Goal: Navigation & Orientation: Find specific page/section

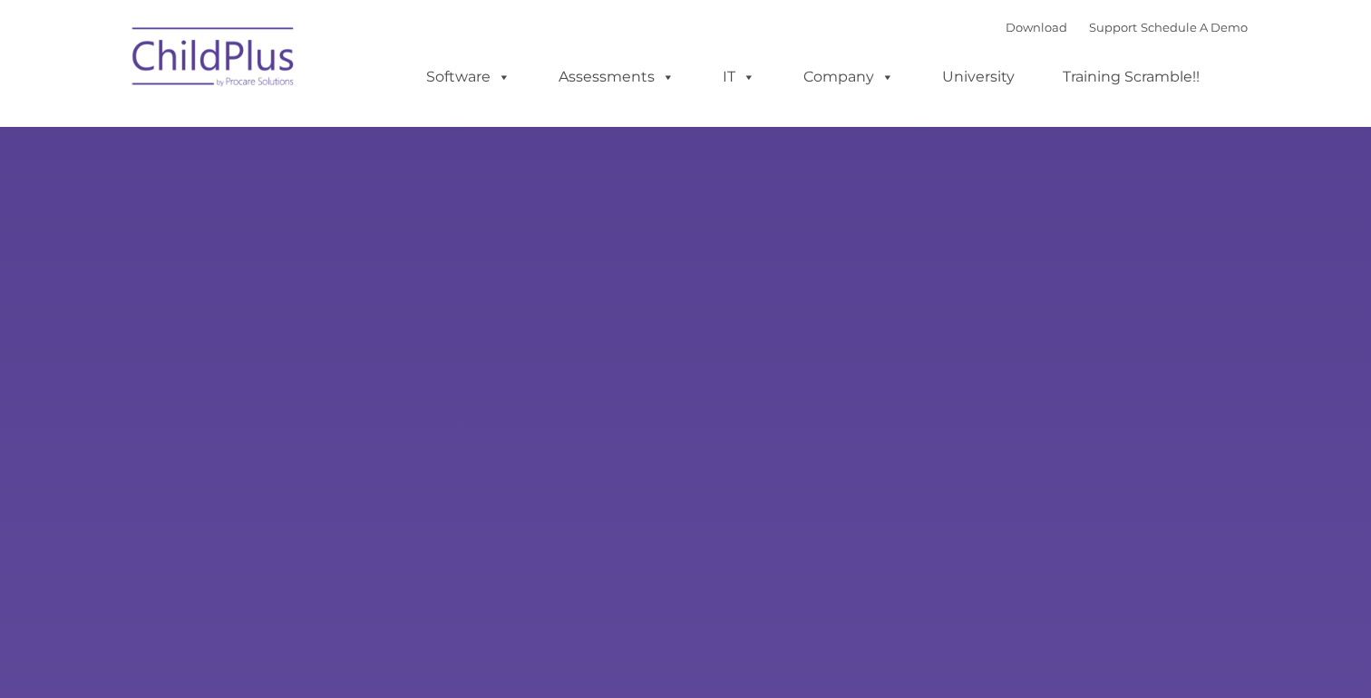
type input ""
select select "MEDIUM"
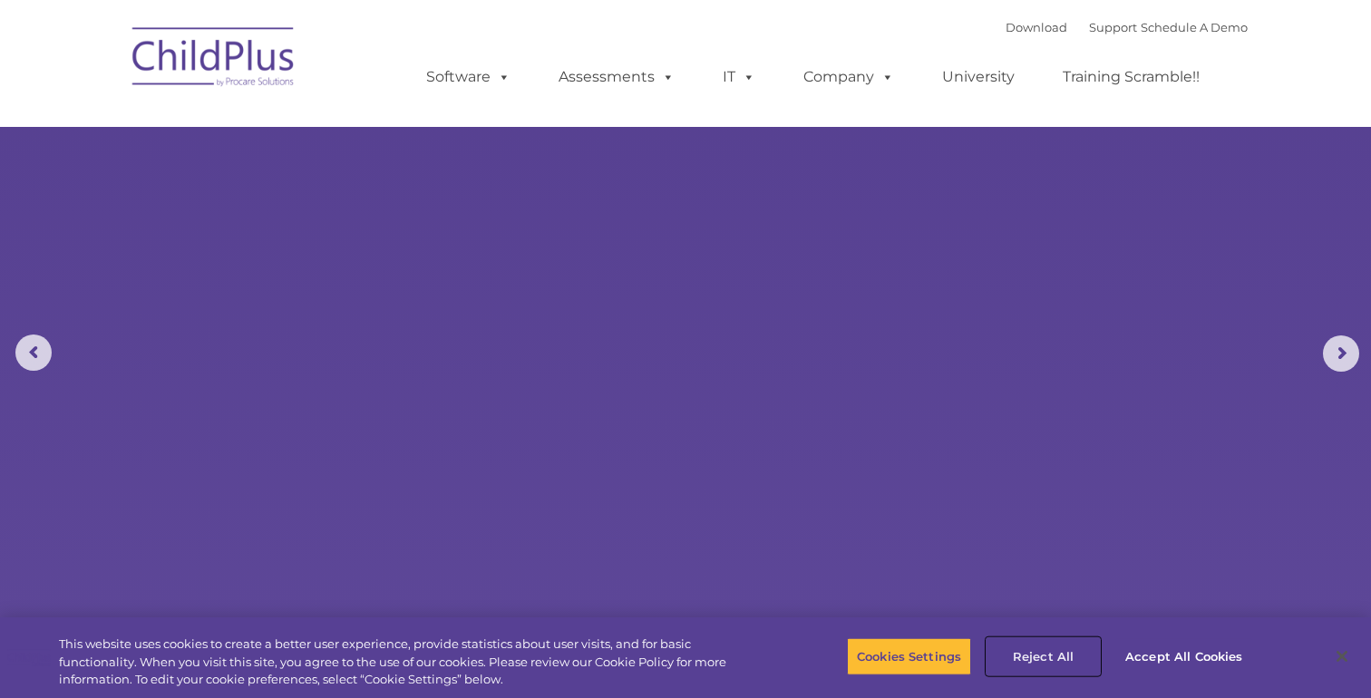
click at [1025, 663] on button "Reject All" at bounding box center [1043, 657] width 113 height 38
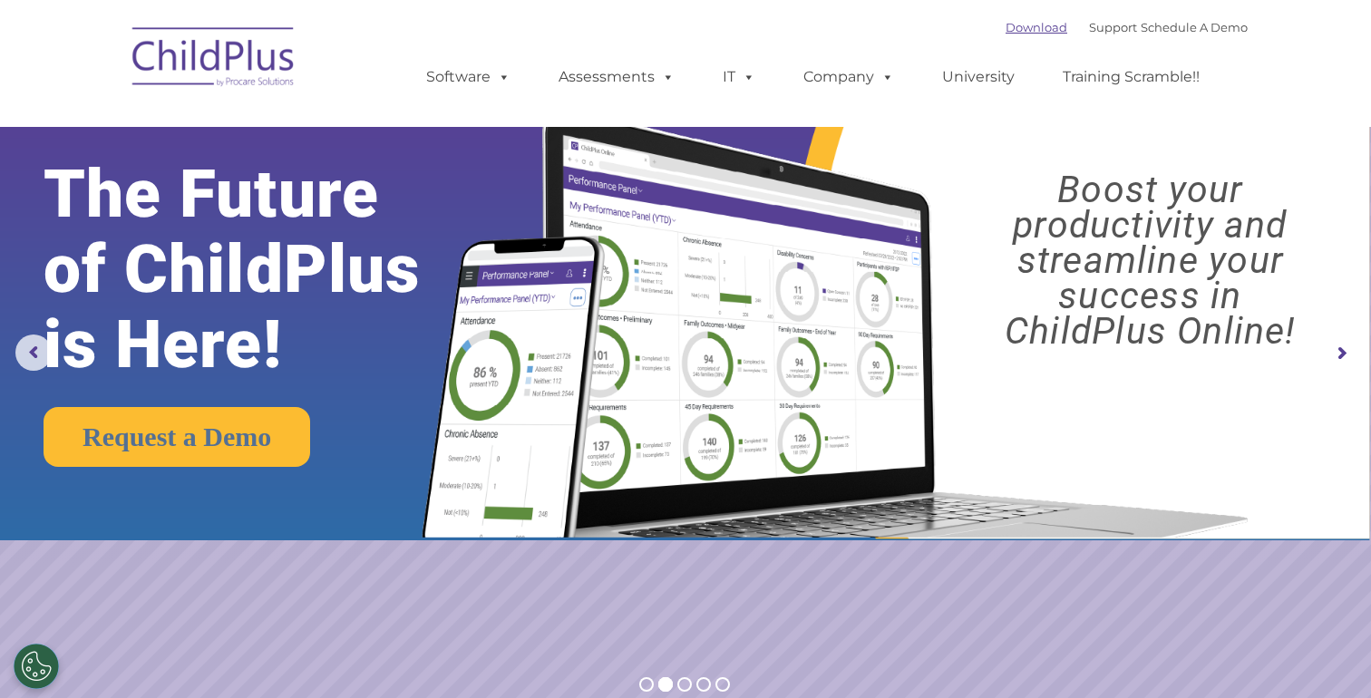
click at [1015, 28] on link "Download" at bounding box center [1037, 27] width 62 height 15
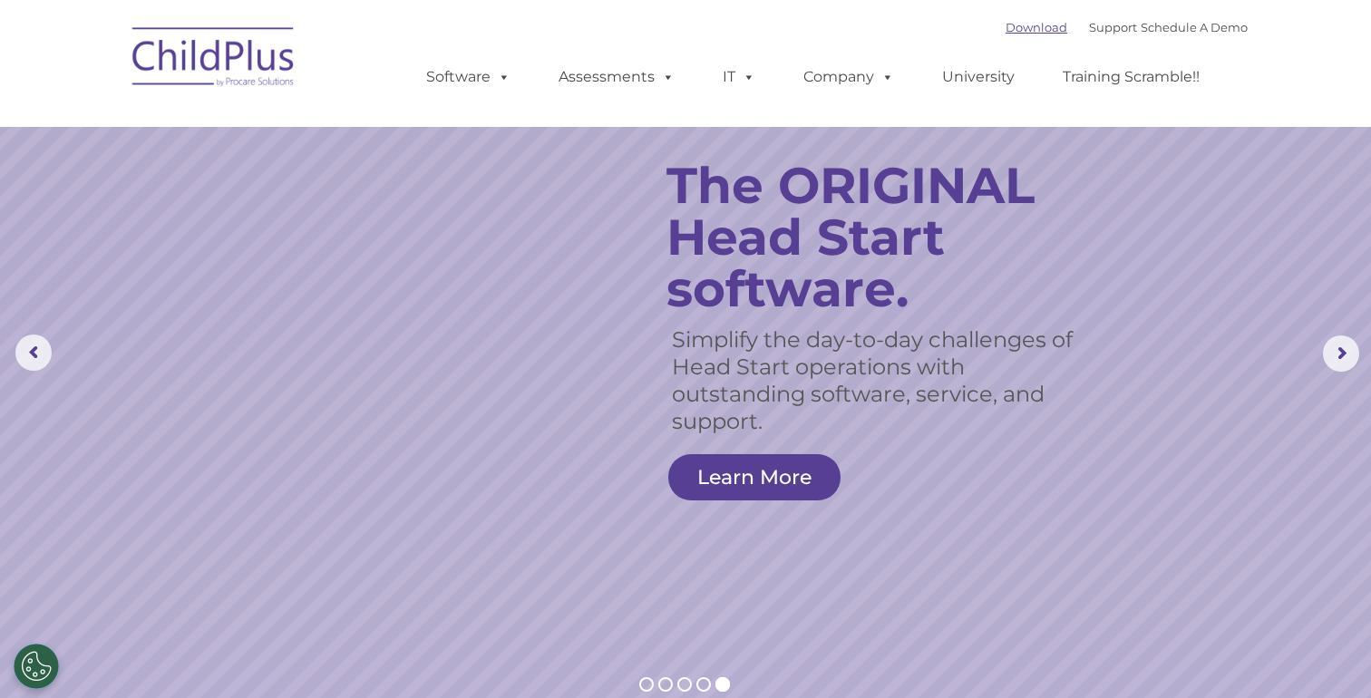
click at [1009, 31] on link "Download" at bounding box center [1037, 27] width 62 height 15
click at [445, 83] on link "Software" at bounding box center [468, 77] width 121 height 36
